Goal: Information Seeking & Learning: Learn about a topic

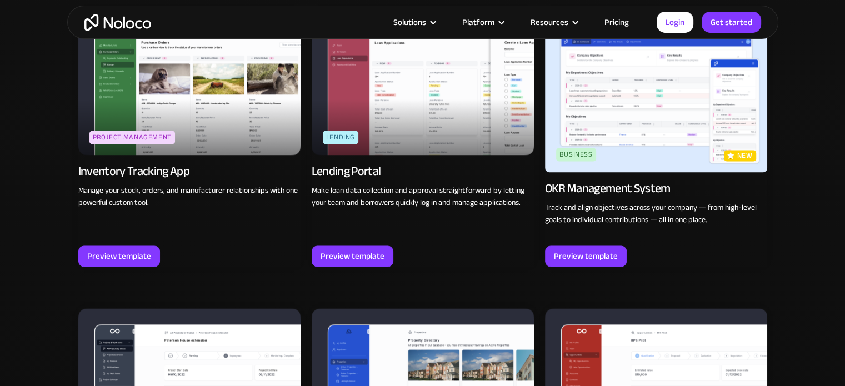
scroll to position [1777, 0]
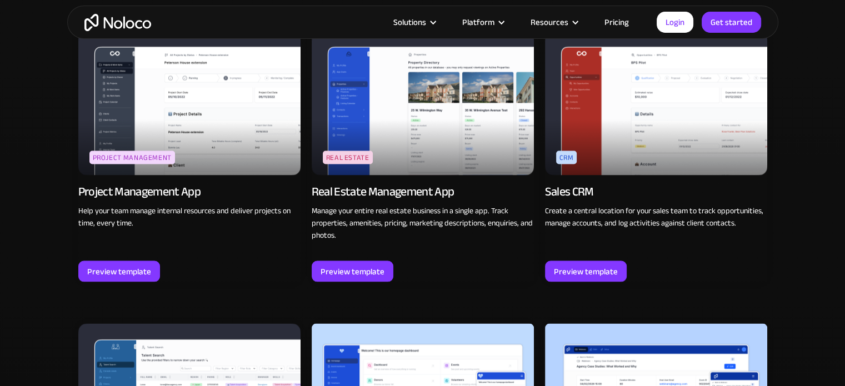
click at [569, 194] on div "Sales CRM" at bounding box center [569, 191] width 49 height 16
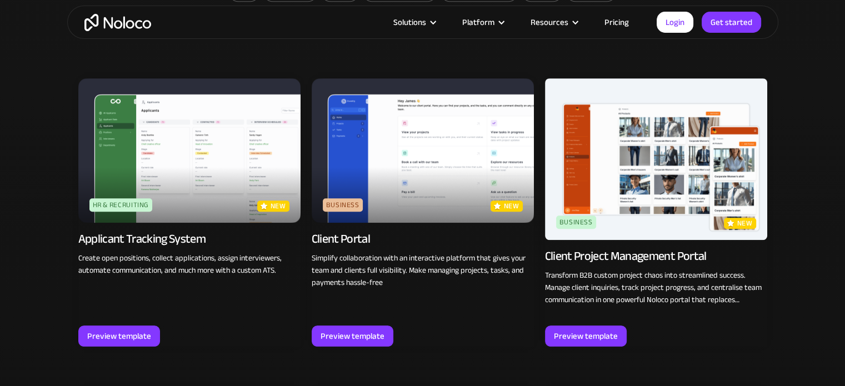
scroll to position [853, 0]
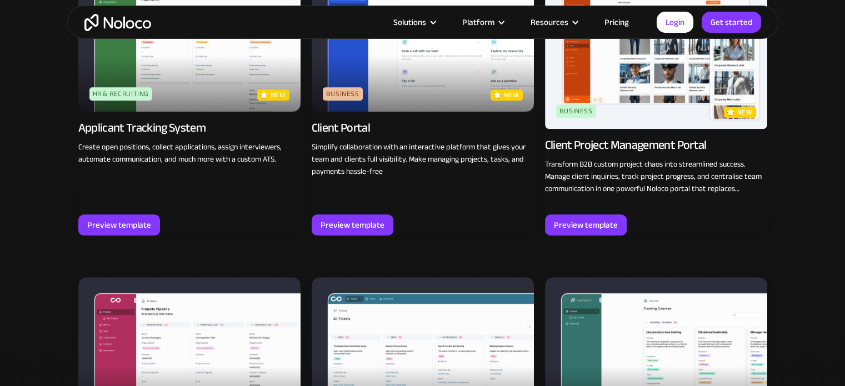
click at [342, 124] on div "Client Portal" at bounding box center [341, 128] width 58 height 16
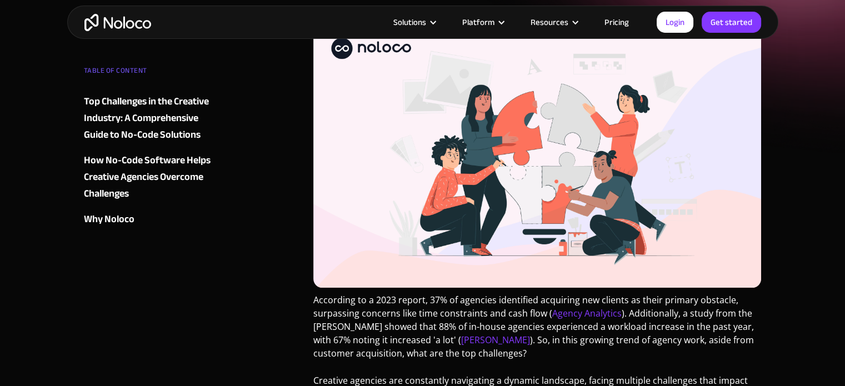
scroll to position [278, 0]
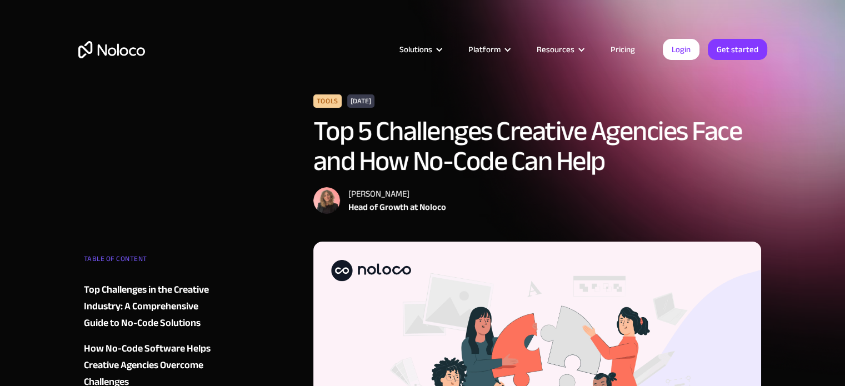
scroll to position [333, 0]
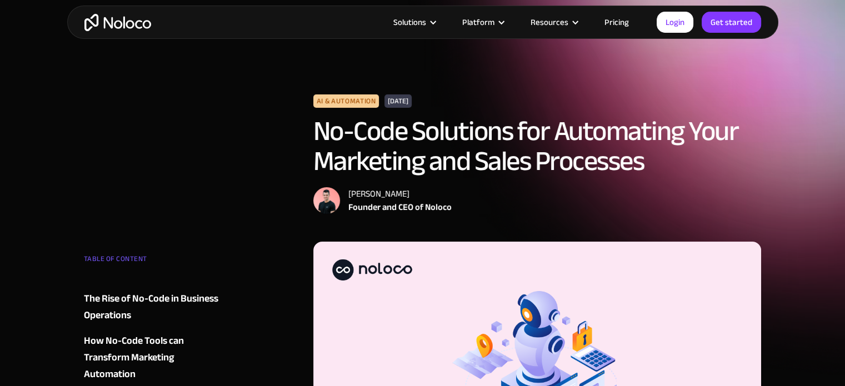
scroll to position [56, 0]
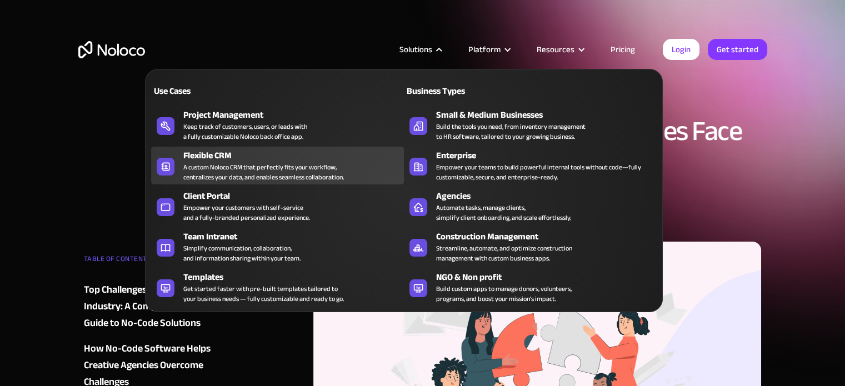
click at [227, 177] on div "A custom Noloco CRM that perfectly fits your workflow, centralizes your data, a…" at bounding box center [263, 172] width 161 height 20
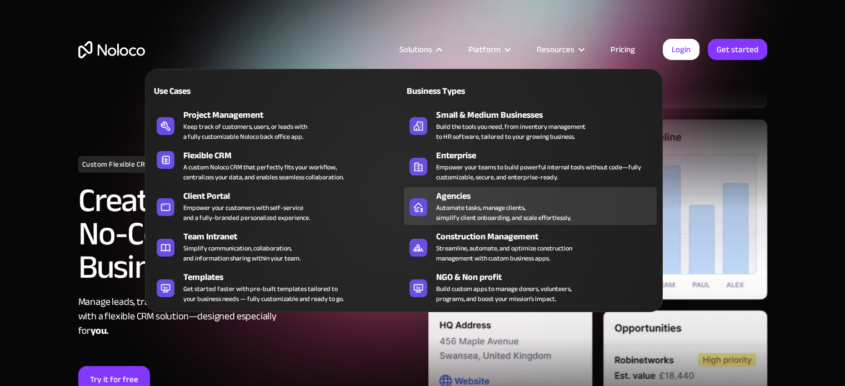
click at [461, 198] on div "Agencies" at bounding box center [548, 195] width 225 height 13
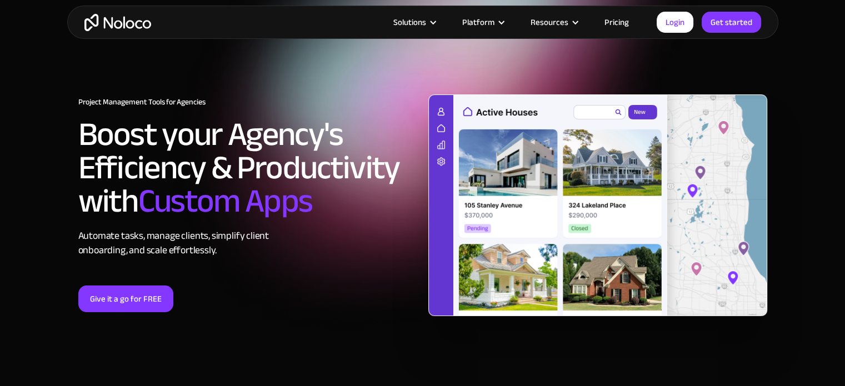
scroll to position [56, 0]
